Goal: Task Accomplishment & Management: Manage account settings

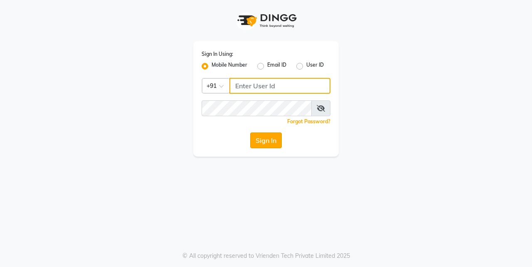
type input "7276795598"
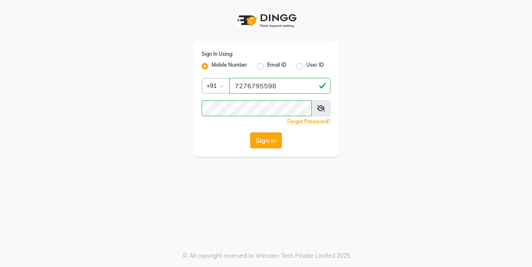
click at [269, 144] on button "Sign In" at bounding box center [266, 140] width 32 height 16
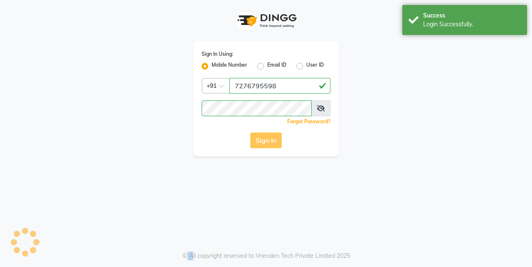
click at [269, 144] on div "Sign In" at bounding box center [266, 140] width 129 height 16
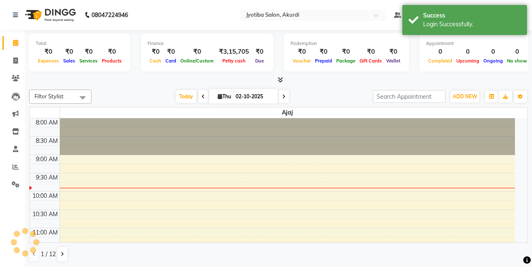
select select "en"
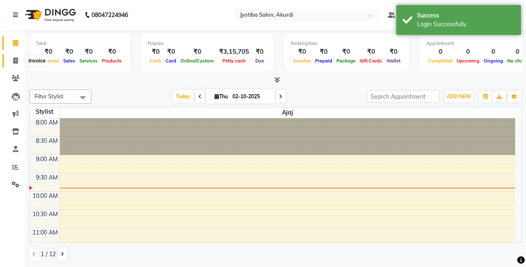
click at [16, 60] on icon at bounding box center [15, 60] width 5 height 6
select select "557"
select select "service"
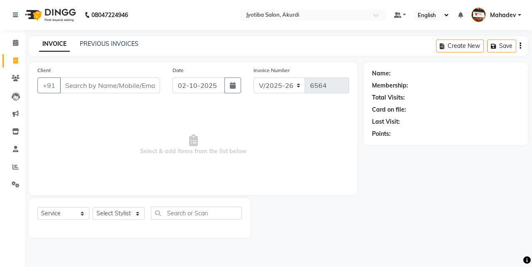
click at [16, 60] on icon at bounding box center [15, 60] width 5 height 6
select select "service"
select select "557"
type input "6564"
click at [14, 172] on link "Reports" at bounding box center [12, 167] width 20 height 14
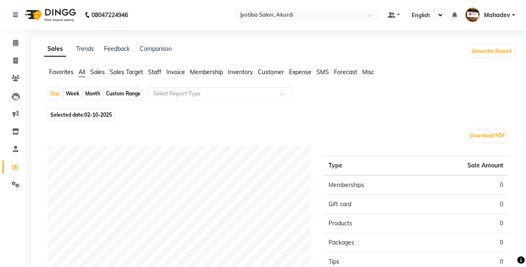
click at [87, 92] on div "Month" at bounding box center [92, 94] width 19 height 12
select select "10"
select select "2025"
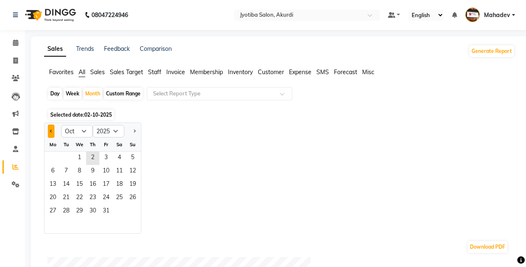
click at [48, 134] on button "Previous month" at bounding box center [51, 130] width 7 height 13
select select "9"
click at [66, 213] on span "30" at bounding box center [65, 211] width 13 height 13
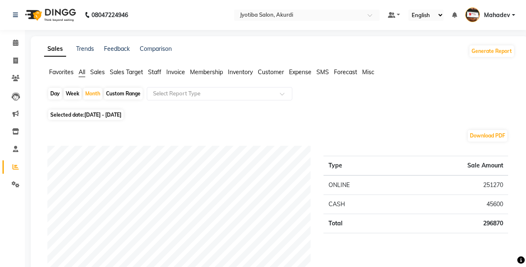
click at [300, 74] on span "Expense" at bounding box center [300, 71] width 22 height 7
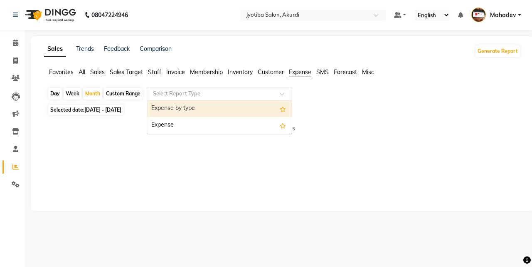
click at [199, 94] on input "text" at bounding box center [211, 93] width 120 height 8
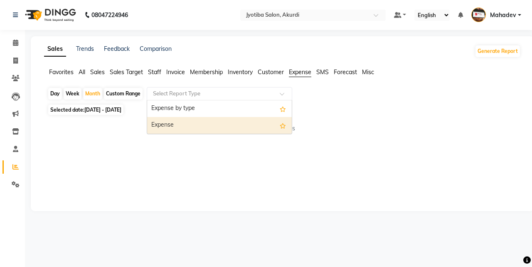
click at [197, 125] on div "Expense" at bounding box center [219, 125] width 145 height 17
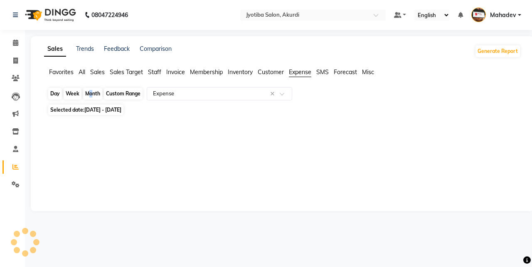
click at [87, 96] on div "Month" at bounding box center [92, 94] width 19 height 12
select select "9"
select select "2025"
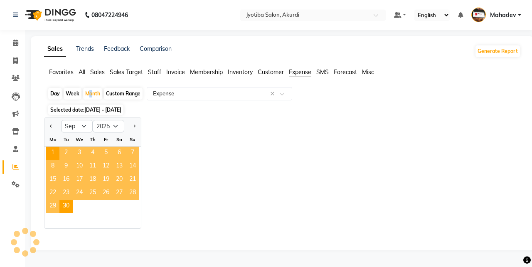
select select "filtered_report"
select select "pdf"
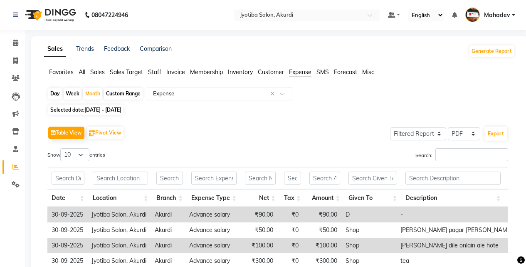
click at [68, 210] on td "30-09-2025" at bounding box center [67, 214] width 40 height 15
click at [87, 91] on div "Month" at bounding box center [92, 94] width 19 height 12
select select "9"
select select "2025"
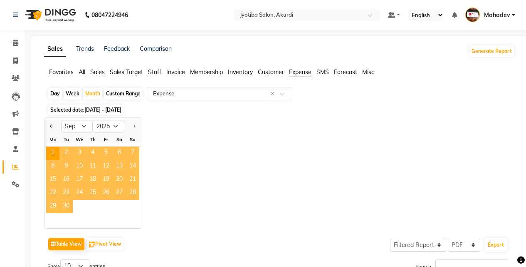
click at [63, 201] on span "30" at bounding box center [65, 206] width 13 height 13
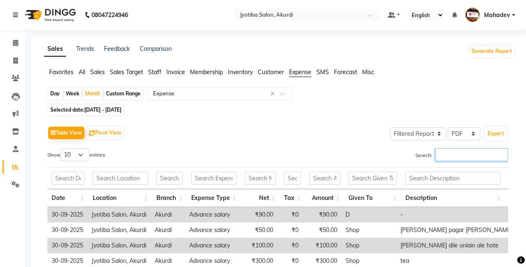
click at [465, 152] on input "Search:" at bounding box center [472, 154] width 73 height 13
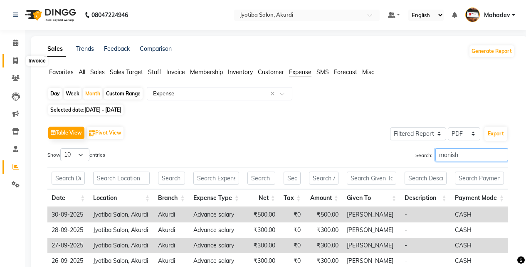
type input "manish"
click at [12, 60] on span at bounding box center [15, 61] width 15 height 10
select select "service"
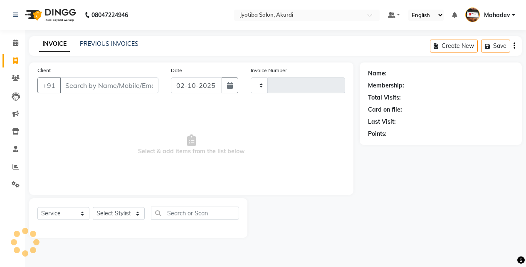
type input "6564"
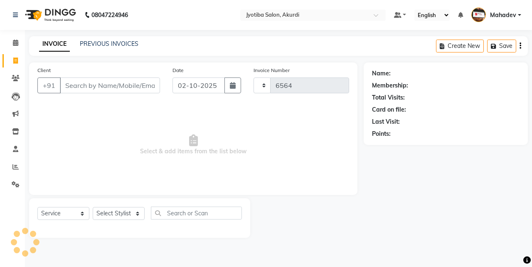
select select "557"
click at [15, 167] on icon at bounding box center [15, 166] width 6 height 6
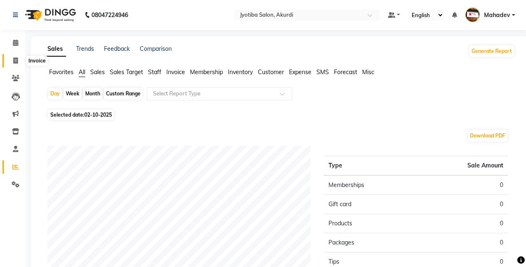
click at [15, 64] on span at bounding box center [15, 61] width 15 height 10
select select "service"
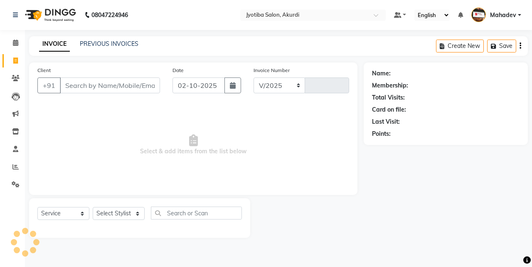
select select "557"
type input "6564"
click at [78, 88] on input "Client" at bounding box center [110, 85] width 100 height 16
click at [79, 85] on input "Client" at bounding box center [110, 85] width 100 height 16
click at [18, 167] on icon at bounding box center [15, 166] width 6 height 6
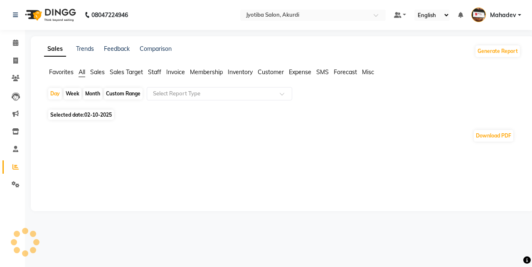
drag, startPoint x: 159, startPoint y: 70, endPoint x: 163, endPoint y: 85, distance: 14.9
click at [159, 70] on span "Staff" at bounding box center [154, 71] width 13 height 7
click at [177, 97] on input "text" at bounding box center [211, 93] width 120 height 8
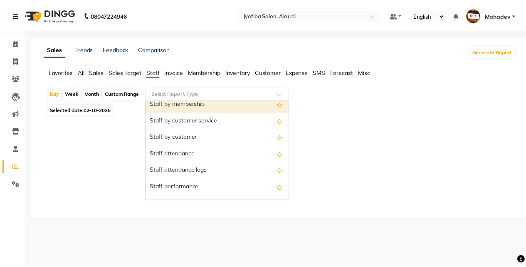
scroll to position [69, 0]
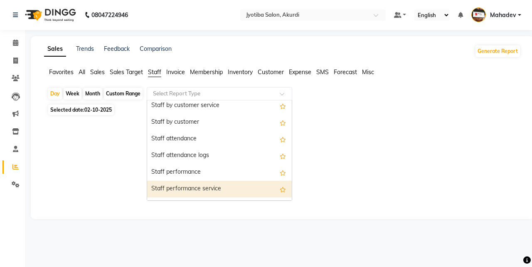
click at [188, 187] on div "Staff performance service" at bounding box center [219, 189] width 145 height 17
select select "filtered_report"
select select "pdf"
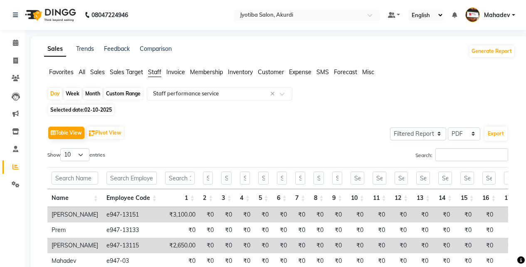
click at [98, 96] on div "Month" at bounding box center [92, 94] width 19 height 12
select select "10"
select select "2025"
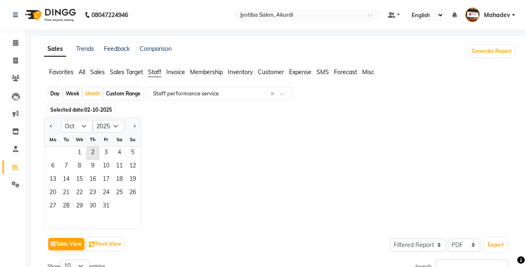
click at [45, 129] on div at bounding box center [53, 125] width 17 height 13
click at [52, 127] on button "Previous month" at bounding box center [51, 125] width 7 height 13
select select "8"
click at [135, 207] on span "31" at bounding box center [132, 206] width 13 height 13
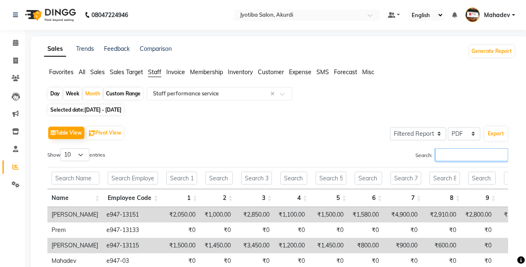
click at [450, 156] on input "Search:" at bounding box center [472, 154] width 73 height 13
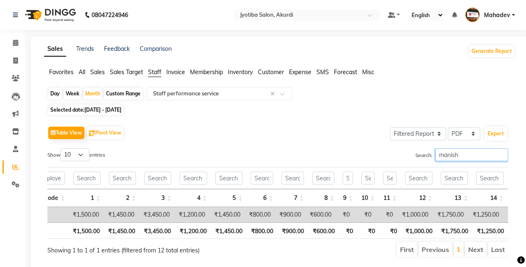
scroll to position [0, 100]
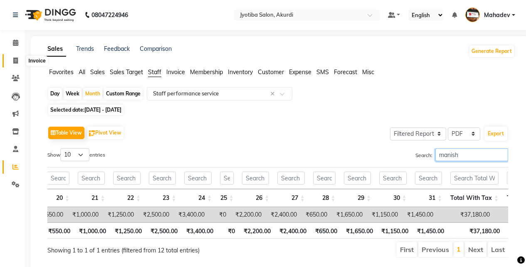
type input "manish"
click at [16, 62] on icon at bounding box center [15, 60] width 5 height 6
select select "557"
select select "service"
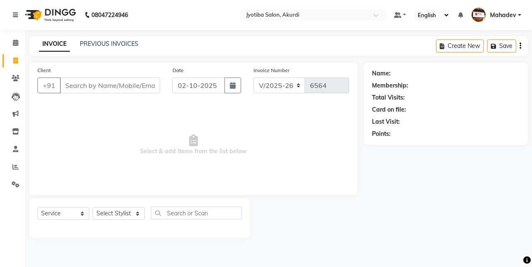
click at [79, 82] on input "Client" at bounding box center [110, 85] width 100 height 16
click at [15, 170] on span at bounding box center [15, 167] width 15 height 10
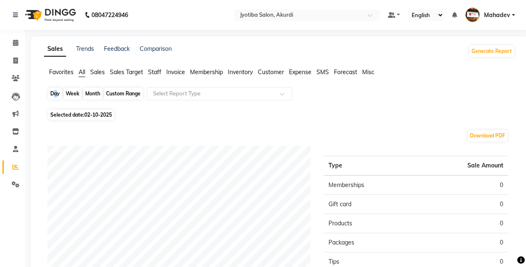
click at [52, 94] on div "Day" at bounding box center [55, 94] width 14 height 12
select select "10"
select select "2025"
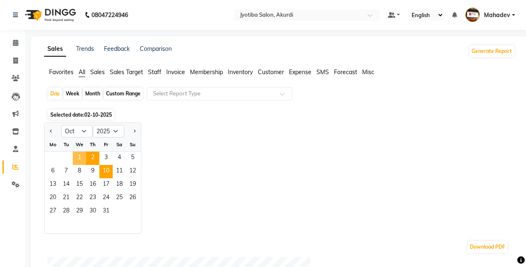
drag, startPoint x: 84, startPoint y: 160, endPoint x: 102, endPoint y: 169, distance: 19.5
click at [84, 161] on span "1" at bounding box center [79, 157] width 13 height 13
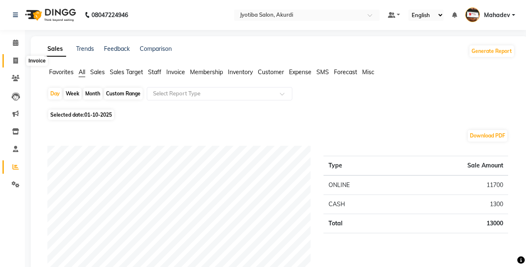
click at [15, 59] on icon at bounding box center [15, 60] width 5 height 6
select select "557"
select select "service"
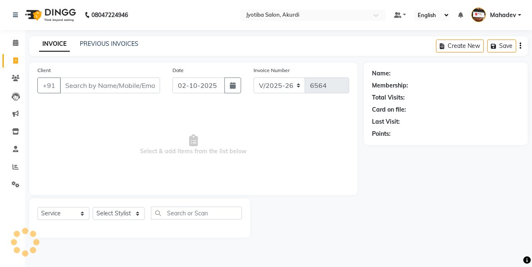
click at [74, 82] on input "Client" at bounding box center [110, 85] width 100 height 16
click at [0, 116] on li "Marketing" at bounding box center [12, 114] width 25 height 18
click at [15, 168] on icon at bounding box center [15, 166] width 6 height 6
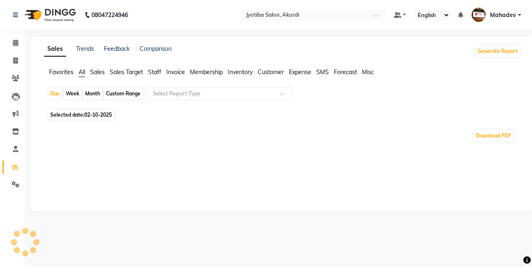
click at [89, 92] on div "Month" at bounding box center [92, 94] width 19 height 12
select select "10"
select select "2025"
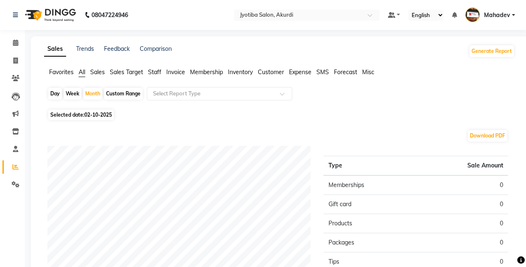
click at [95, 115] on span "02-10-2025" at bounding box center [97, 114] width 27 height 6
select select "10"
select select "2025"
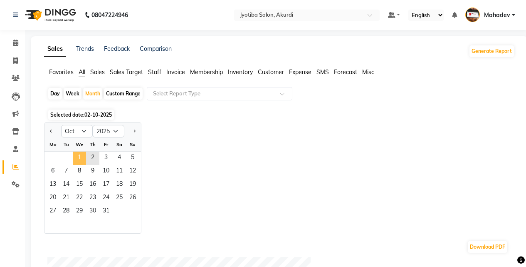
click at [80, 159] on span "1" at bounding box center [79, 157] width 13 height 13
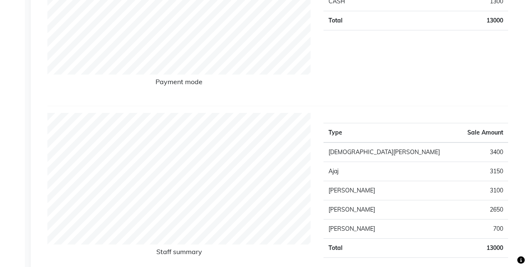
scroll to position [208, 0]
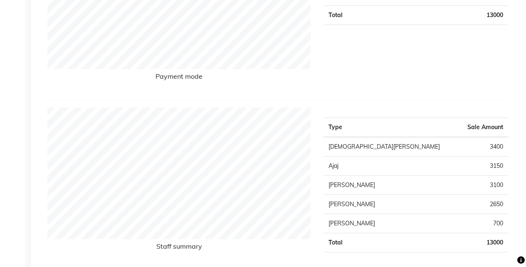
select select "557"
select select "service"
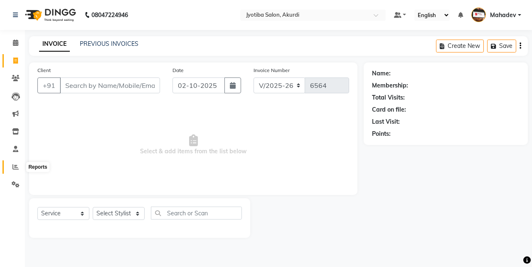
click at [15, 168] on icon at bounding box center [15, 166] width 6 height 6
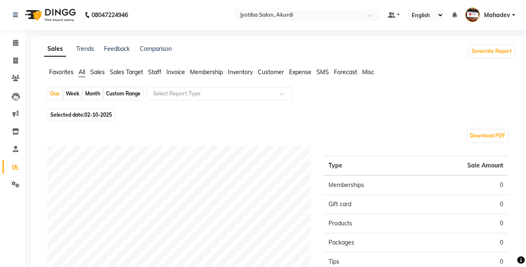
click at [100, 117] on span "02-10-2025" at bounding box center [97, 114] width 27 height 6
select select "10"
select select "2025"
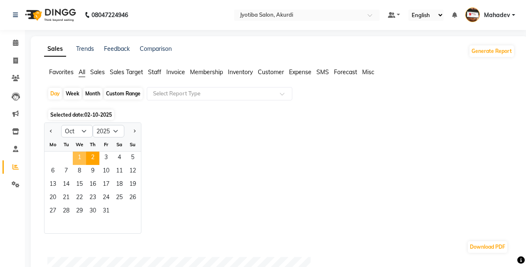
click at [76, 154] on span "1" at bounding box center [79, 157] width 13 height 13
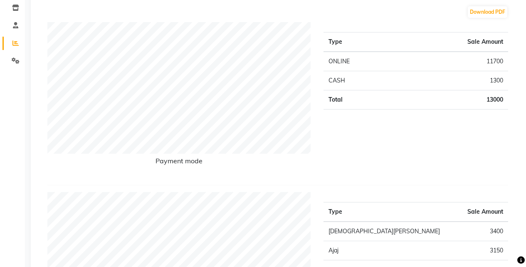
scroll to position [208, 0]
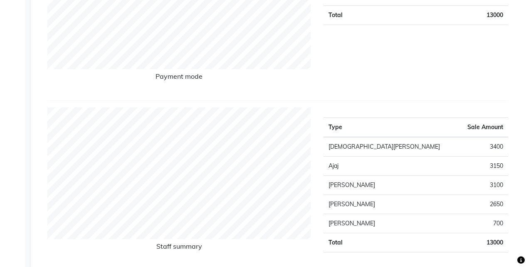
select select "557"
select select "service"
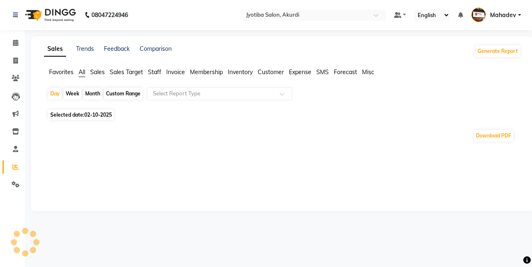
select select "557"
select select "service"
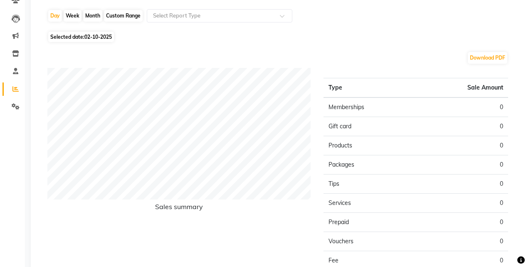
scroll to position [139, 0]
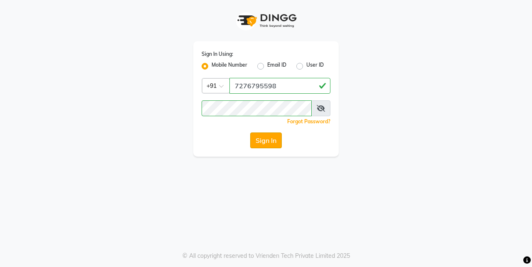
click at [262, 136] on button "Sign In" at bounding box center [266, 140] width 32 height 16
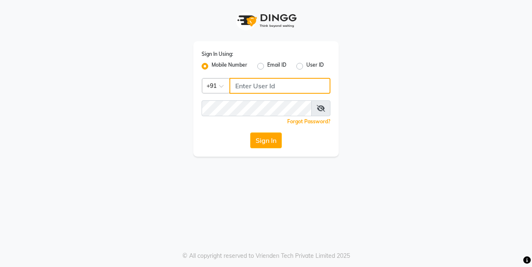
type input "7276795598"
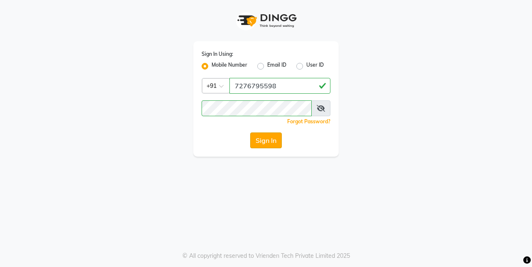
click at [269, 141] on button "Sign In" at bounding box center [266, 140] width 32 height 16
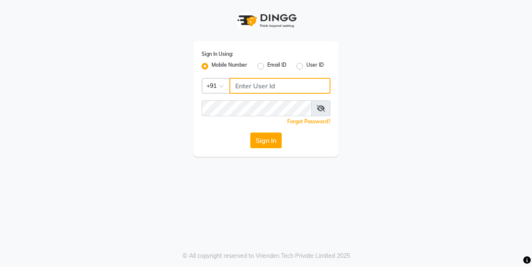
type input "7276795598"
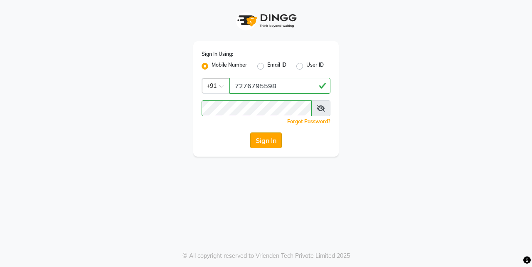
click at [268, 139] on button "Sign In" at bounding box center [266, 140] width 32 height 16
